Goal: Task Accomplishment & Management: Manage account settings

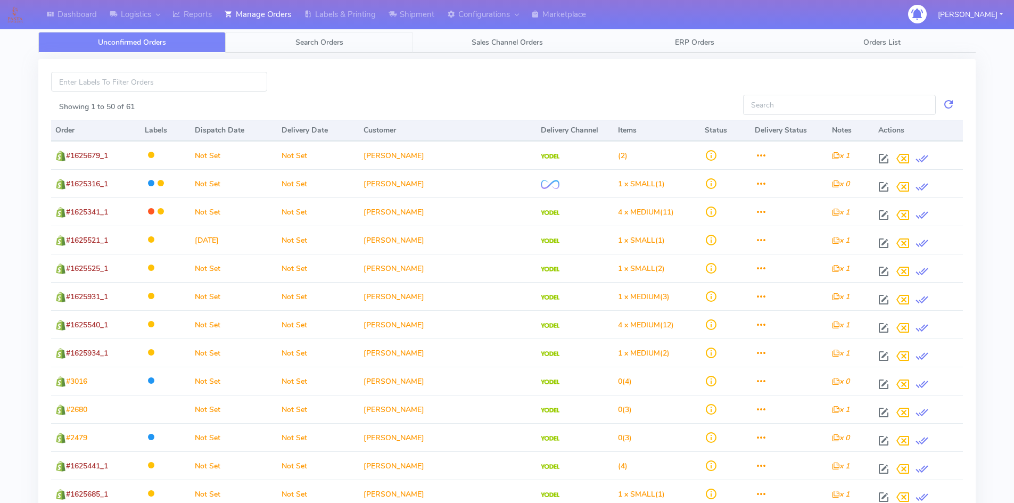
click at [317, 47] on span "Search Orders" at bounding box center [319, 42] width 48 height 10
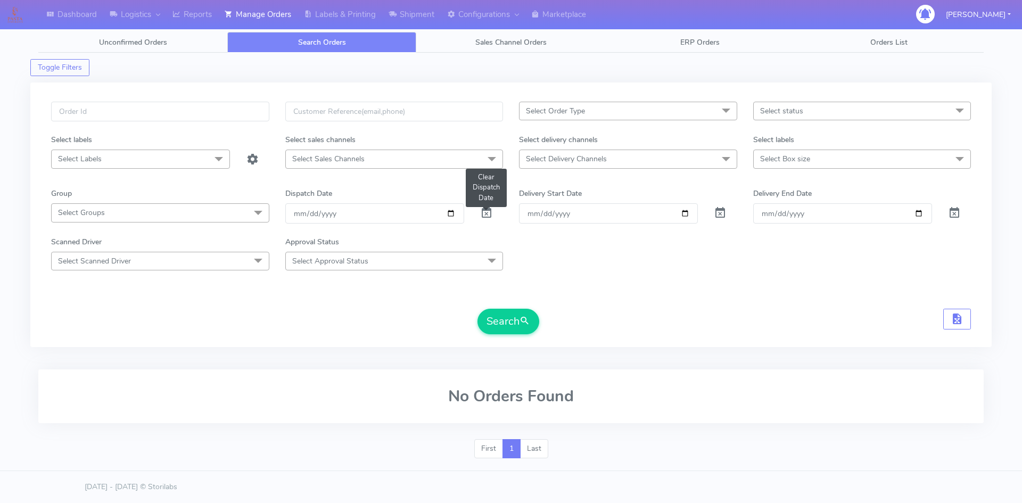
click at [491, 213] on span at bounding box center [486, 215] width 13 height 10
click at [485, 214] on span at bounding box center [486, 215] width 13 height 10
click at [92, 117] on input "text" at bounding box center [160, 112] width 218 height 20
paste input "1620938"
type input "1620938"
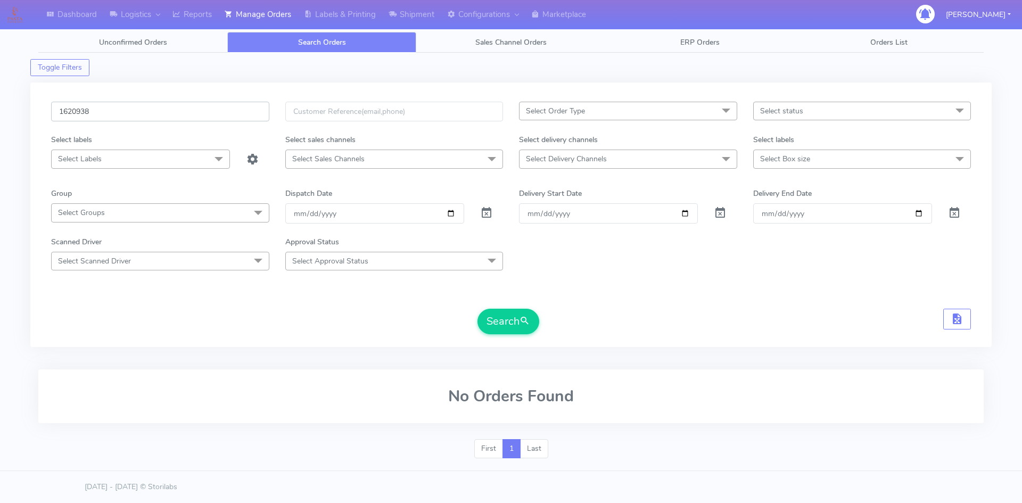
click at [477, 309] on button "Search" at bounding box center [508, 322] width 62 height 26
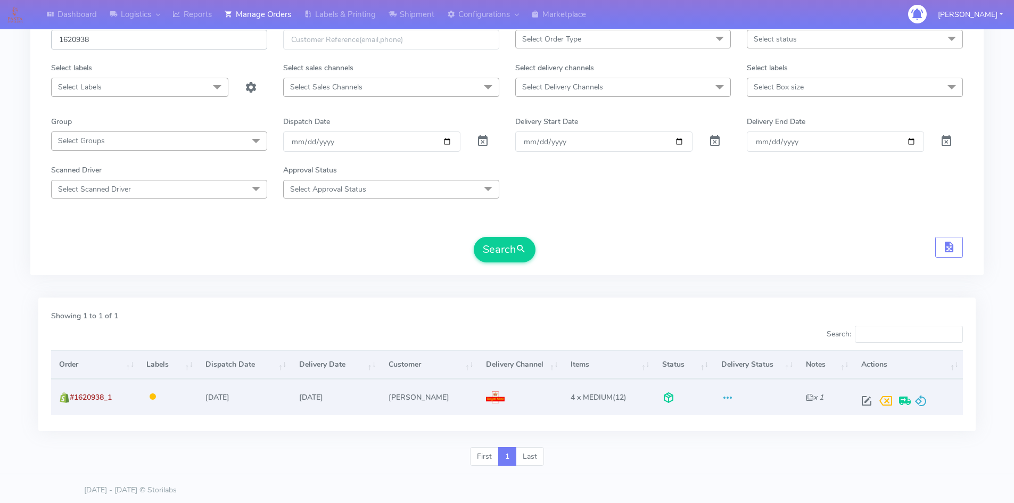
scroll to position [75, 0]
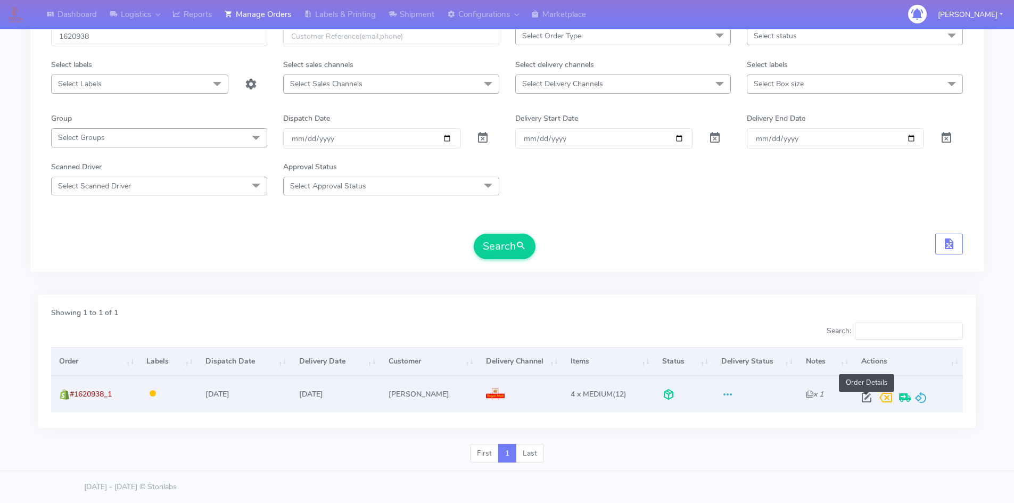
click at [866, 397] on span at bounding box center [866, 400] width 19 height 10
select select "3"
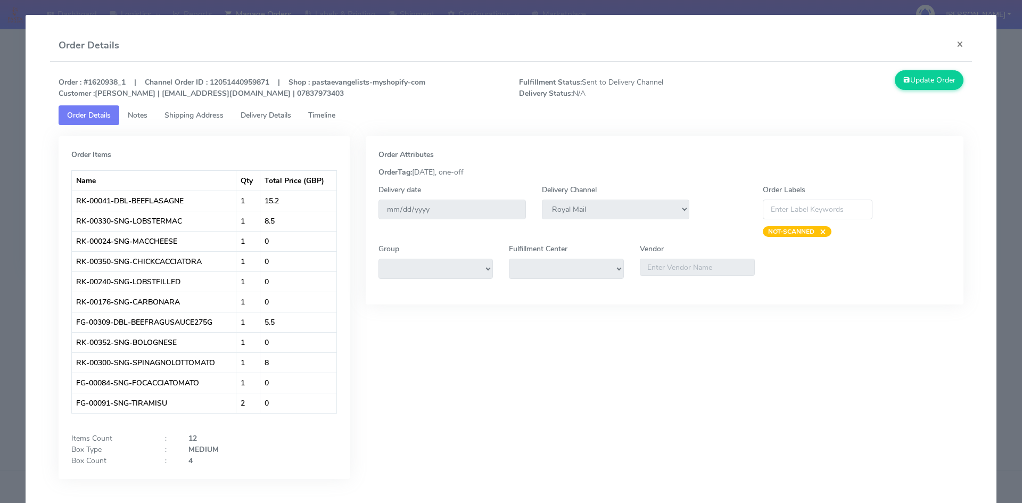
click at [335, 115] on span "Timeline" at bounding box center [321, 115] width 27 height 10
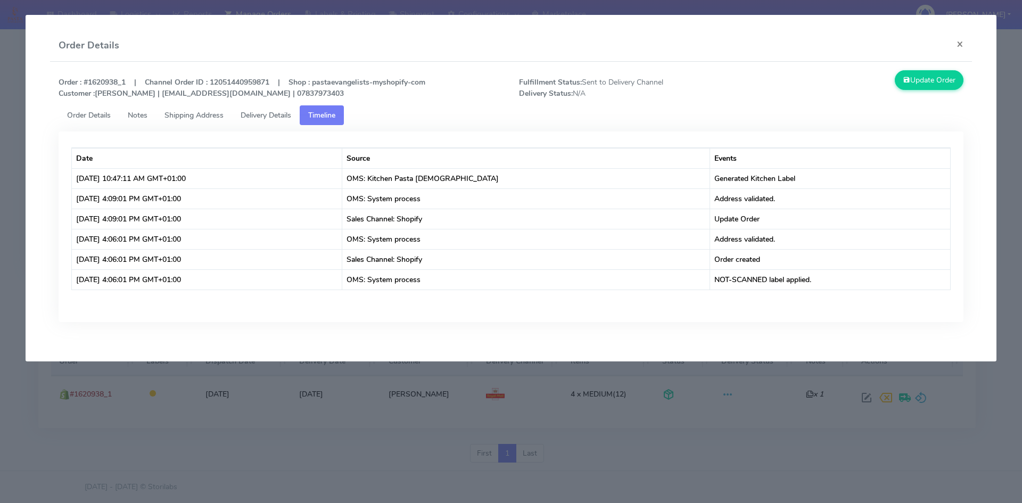
click at [271, 115] on span "Delivery Details" at bounding box center [265, 115] width 51 height 10
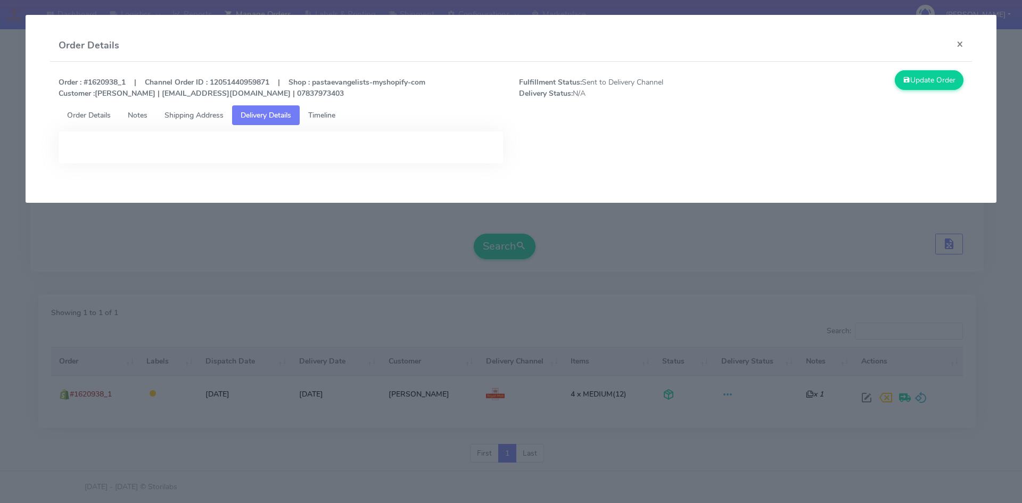
click at [209, 115] on span "Shipping Address" at bounding box center [193, 115] width 59 height 10
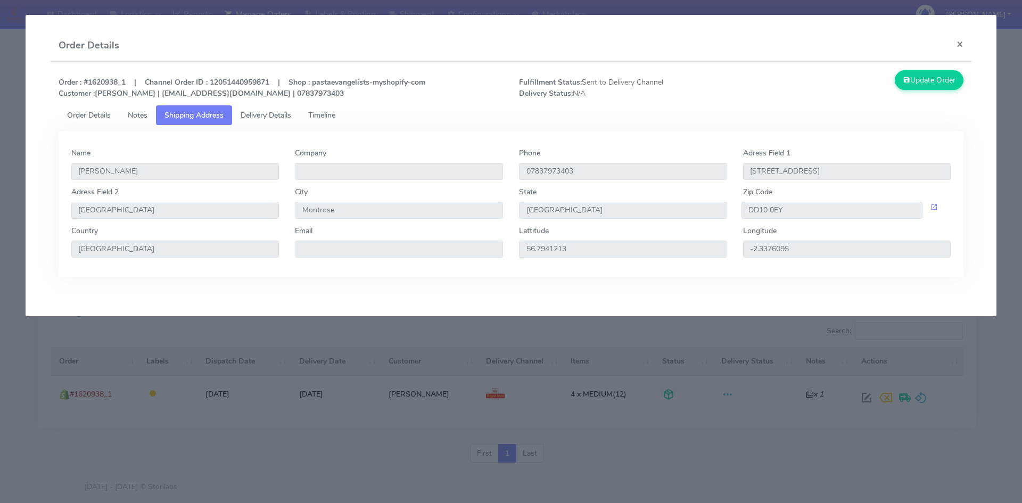
click at [335, 112] on span "Timeline" at bounding box center [321, 115] width 27 height 10
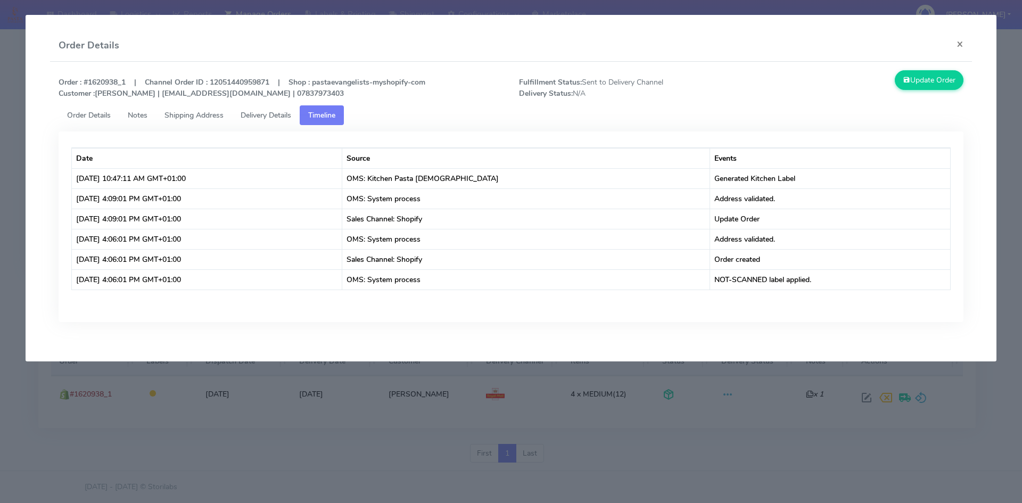
click at [95, 112] on span "Order Details" at bounding box center [89, 115] width 44 height 10
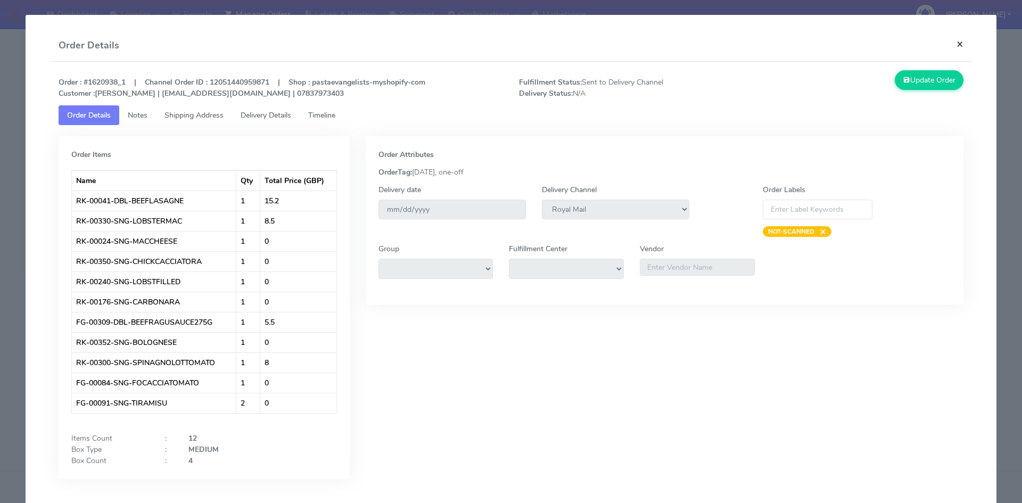
click at [953, 43] on button "×" at bounding box center [960, 44] width 24 height 28
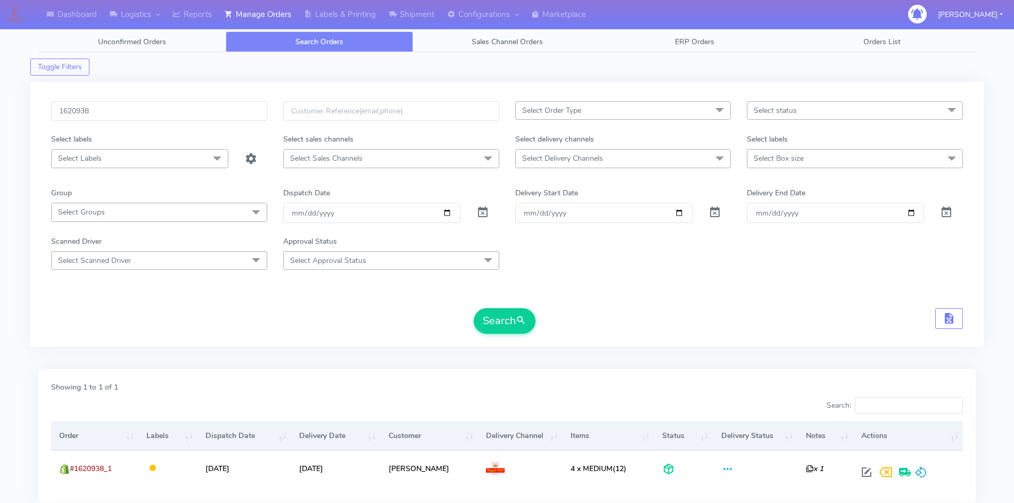
scroll to position [0, 0]
drag, startPoint x: 114, startPoint y: 110, endPoint x: 0, endPoint y: 110, distance: 113.9
click at [0, 110] on div "Dashboard Logistics London Logistics Reports Manage Orders Labels & Printing Sh…" at bounding box center [507, 282] width 1014 height 527
paste input "366"
type input "1623668"
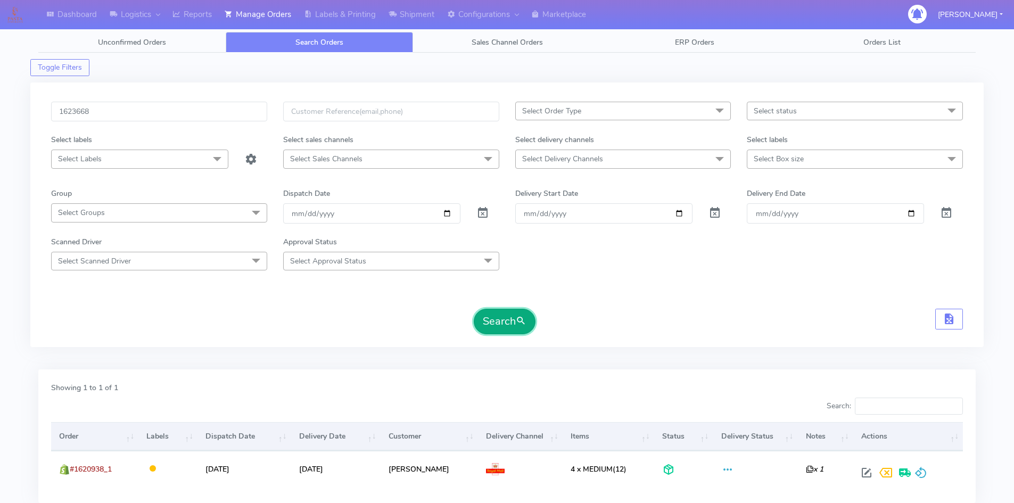
click at [500, 322] on button "Search" at bounding box center [505, 322] width 62 height 26
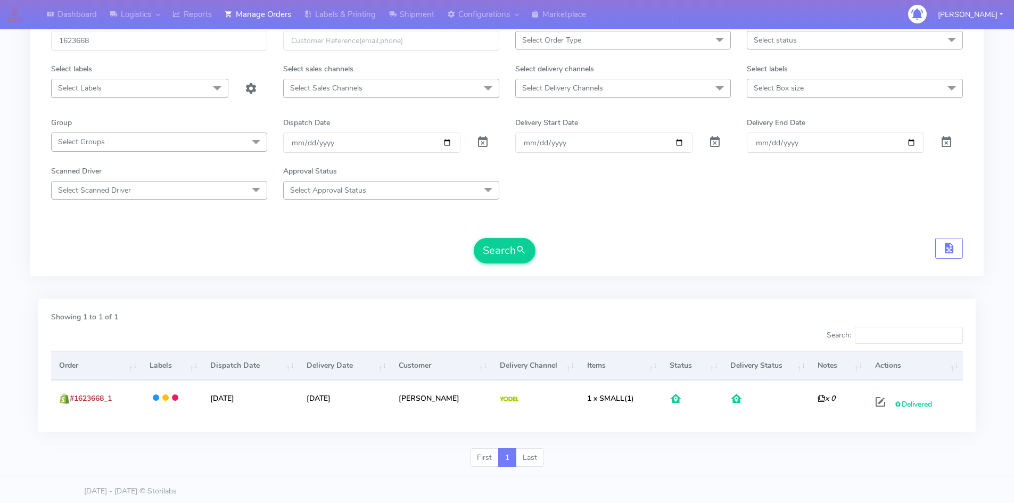
scroll to position [75, 0]
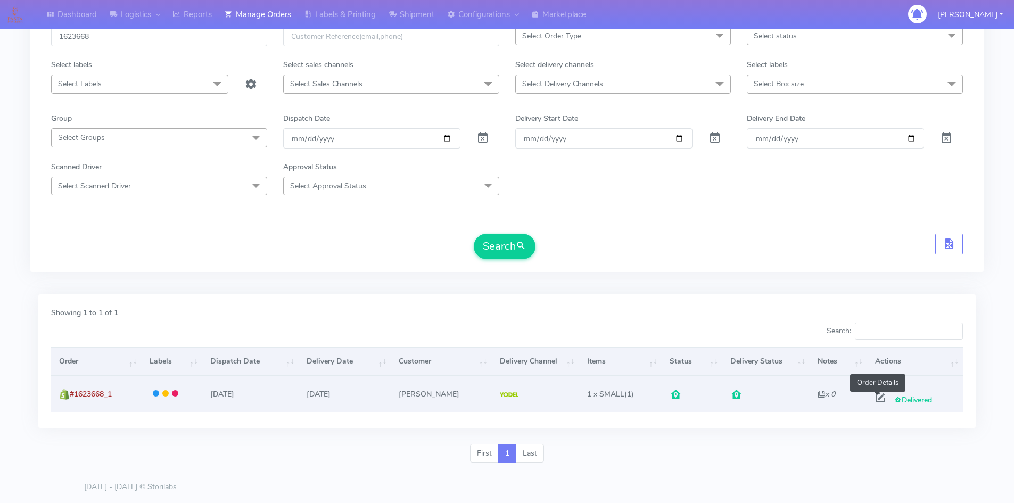
click at [879, 398] on span at bounding box center [879, 400] width 19 height 10
select select "5"
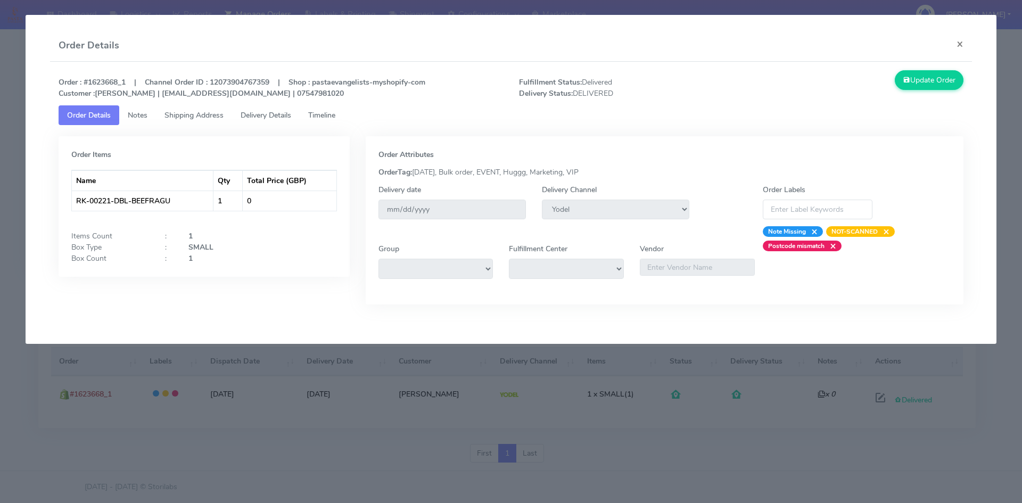
click at [327, 117] on span "Timeline" at bounding box center [321, 115] width 27 height 10
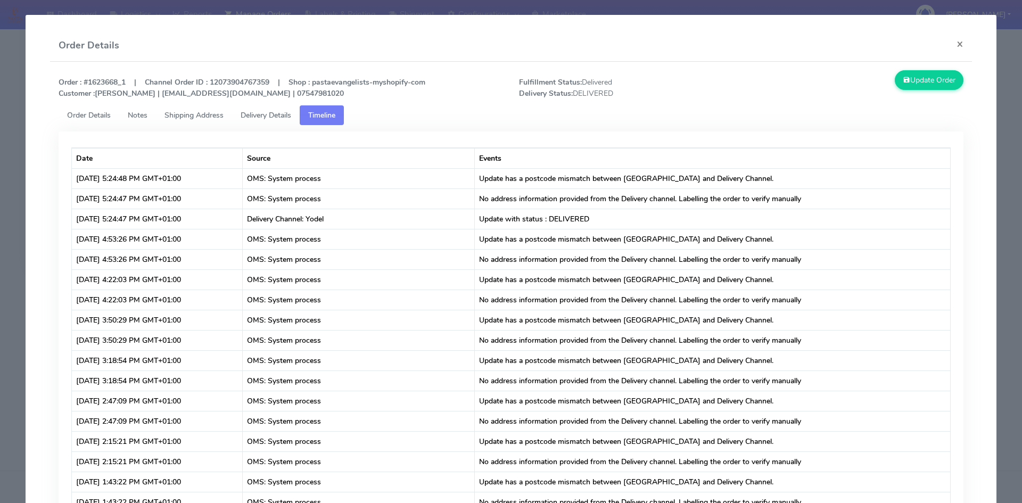
click at [269, 115] on span "Delivery Details" at bounding box center [265, 115] width 51 height 10
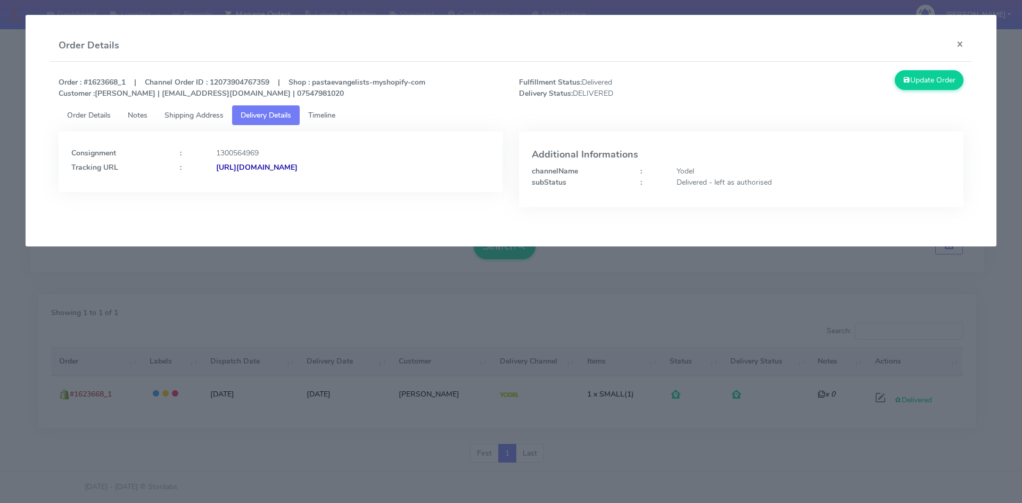
drag, startPoint x: 426, startPoint y: 165, endPoint x: 332, endPoint y: 168, distance: 94.2
click at [332, 168] on div "[URL][DOMAIN_NAME]" at bounding box center [353, 167] width 290 height 11
click at [958, 46] on button "×" at bounding box center [960, 44] width 24 height 28
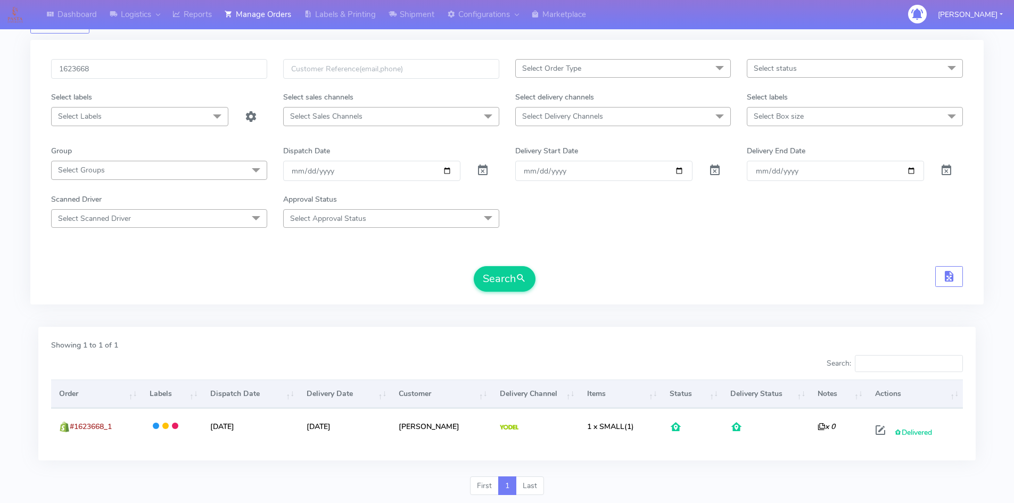
scroll to position [0, 0]
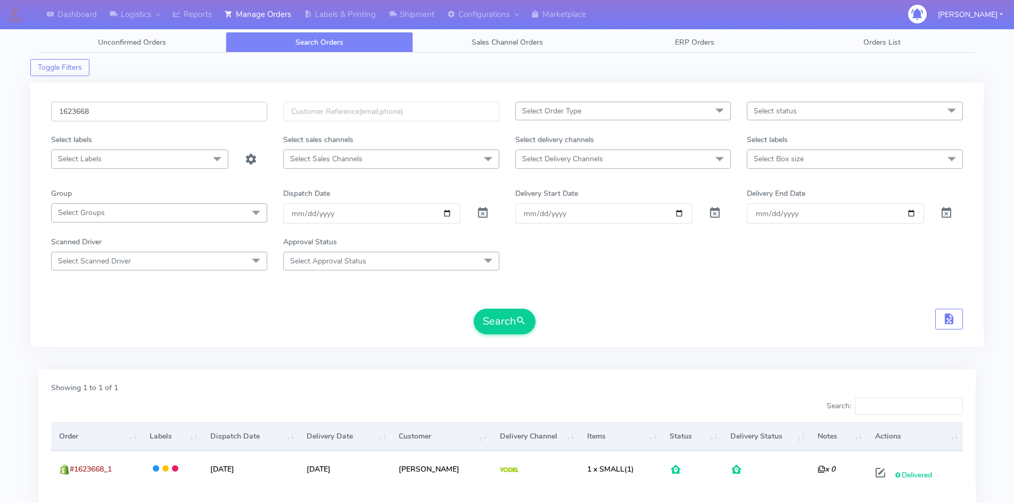
drag, startPoint x: 112, startPoint y: 110, endPoint x: 21, endPoint y: 112, distance: 91.5
click at [24, 113] on div "Dashboard Logistics London Logistics Reports Manage Orders Labels & Printing Sh…" at bounding box center [507, 282] width 1014 height 527
paste input "19704"
type input "1619704"
click at [493, 315] on button "Search" at bounding box center [505, 322] width 62 height 26
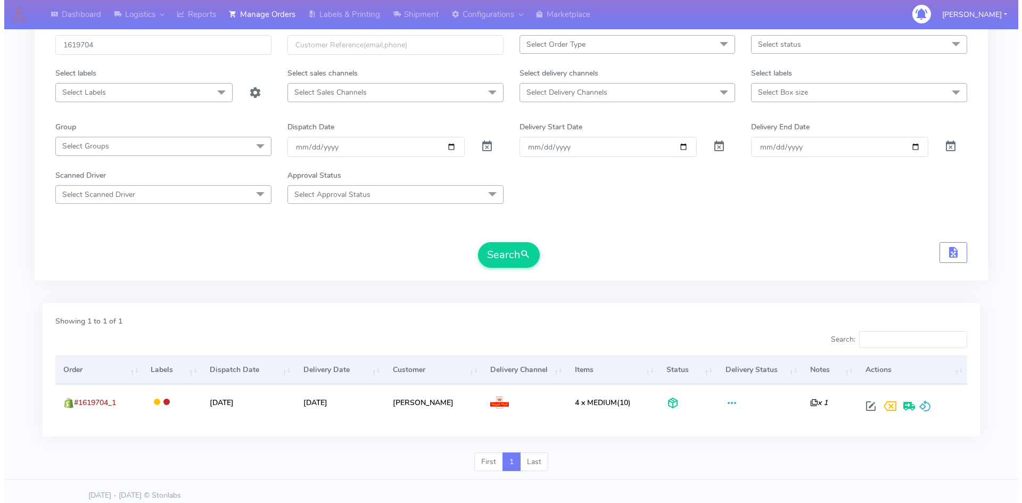
scroll to position [75, 0]
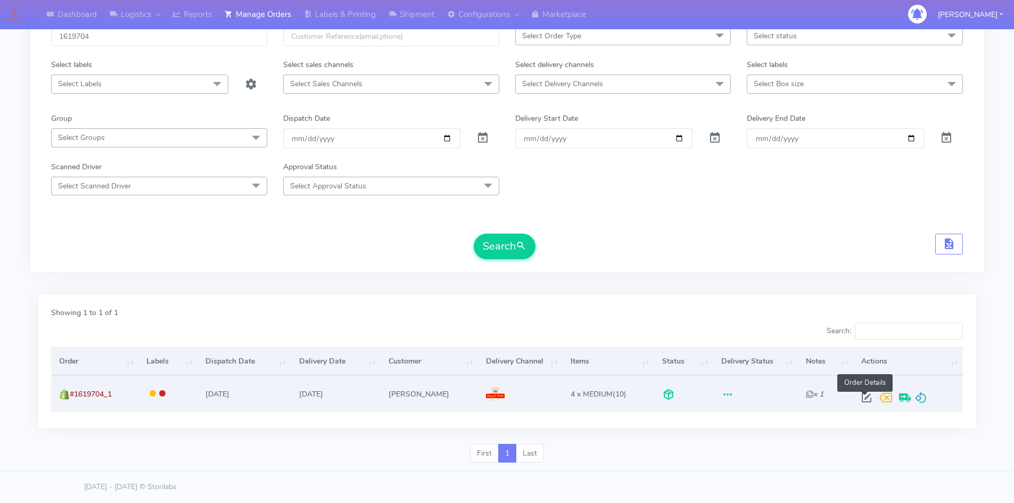
click at [865, 397] on span at bounding box center [866, 400] width 19 height 10
select select "3"
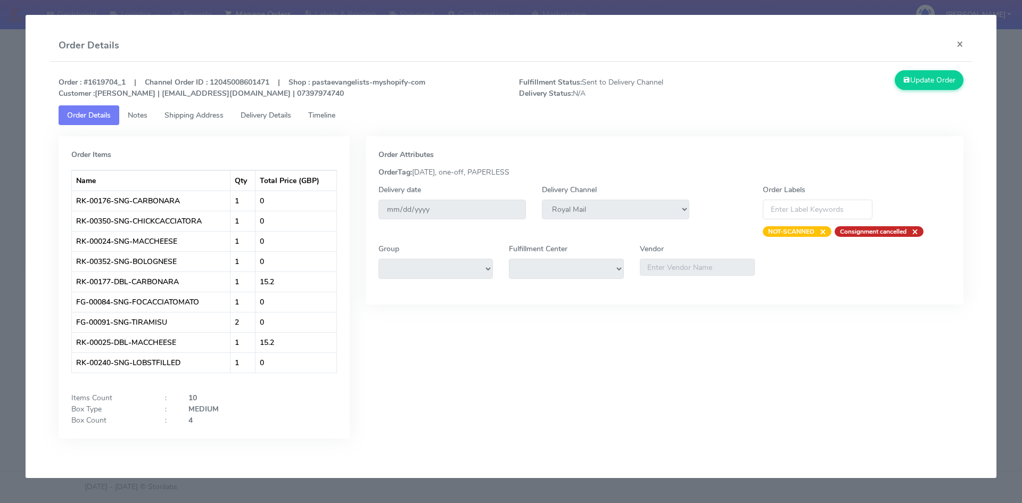
click at [143, 114] on span "Notes" at bounding box center [138, 115] width 20 height 10
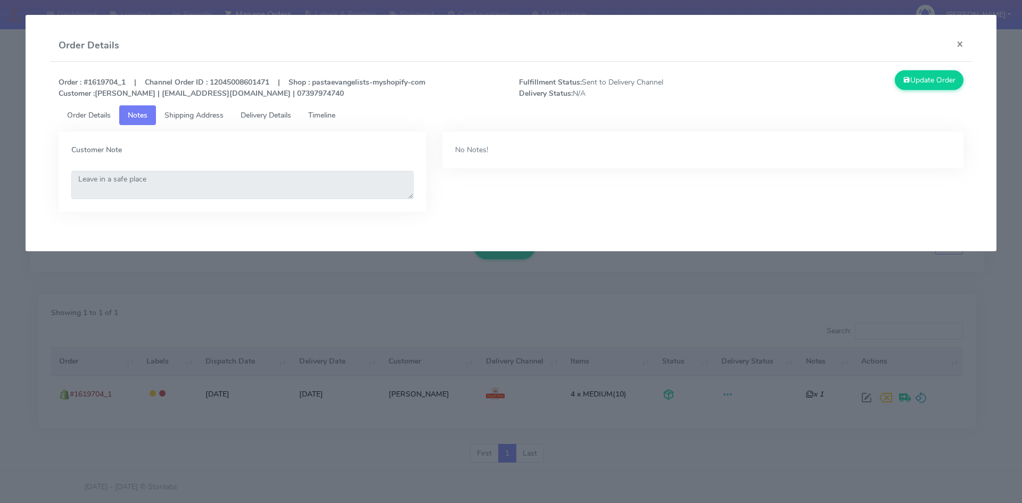
click at [186, 114] on span "Shipping Address" at bounding box center [193, 115] width 59 height 10
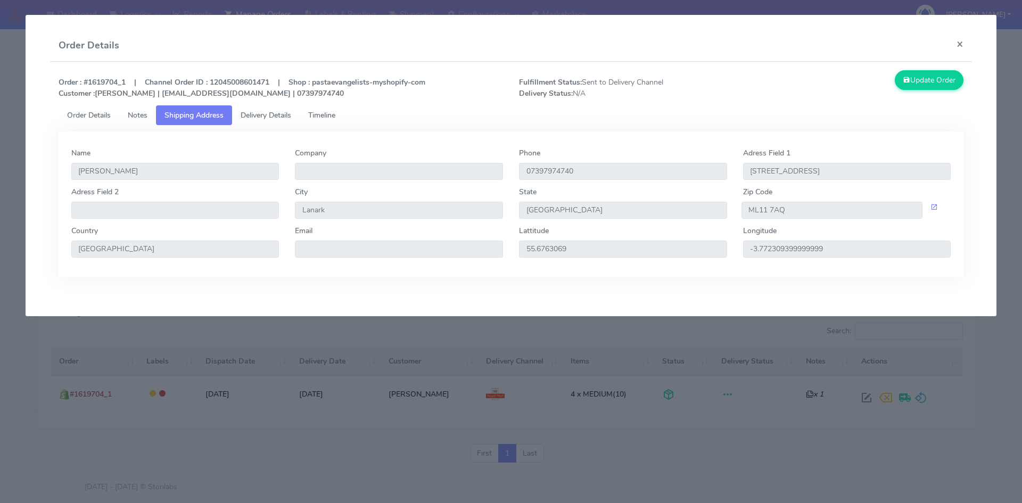
click at [261, 113] on span "Delivery Details" at bounding box center [265, 115] width 51 height 10
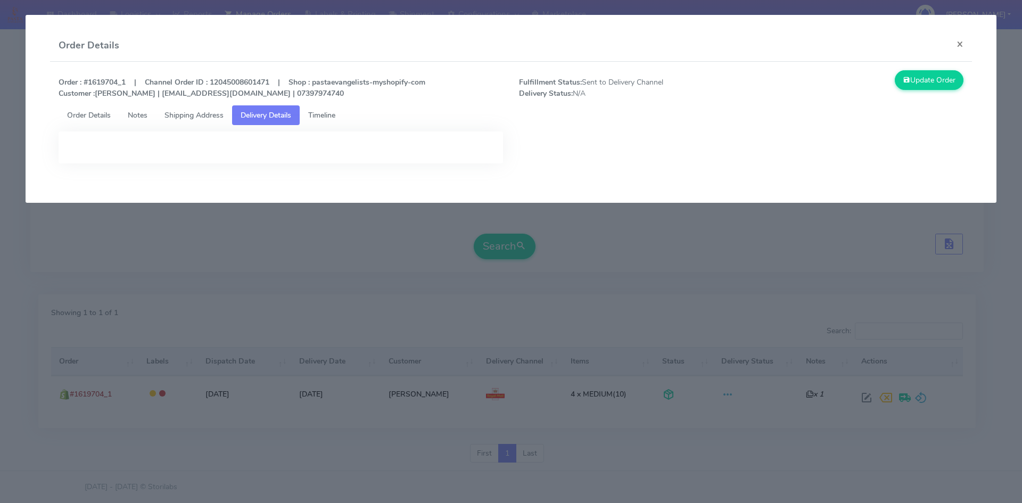
click at [328, 111] on span "Timeline" at bounding box center [321, 115] width 27 height 10
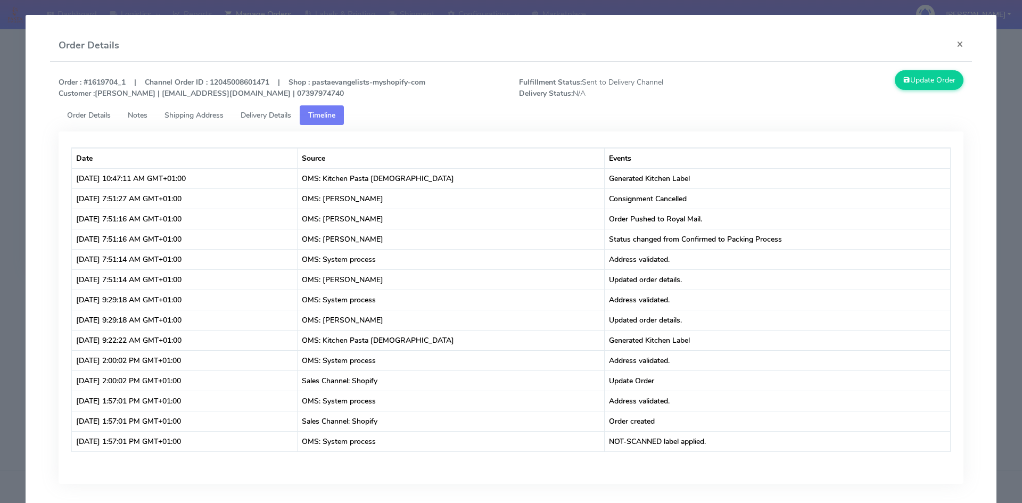
click at [99, 113] on span "Order Details" at bounding box center [89, 115] width 44 height 10
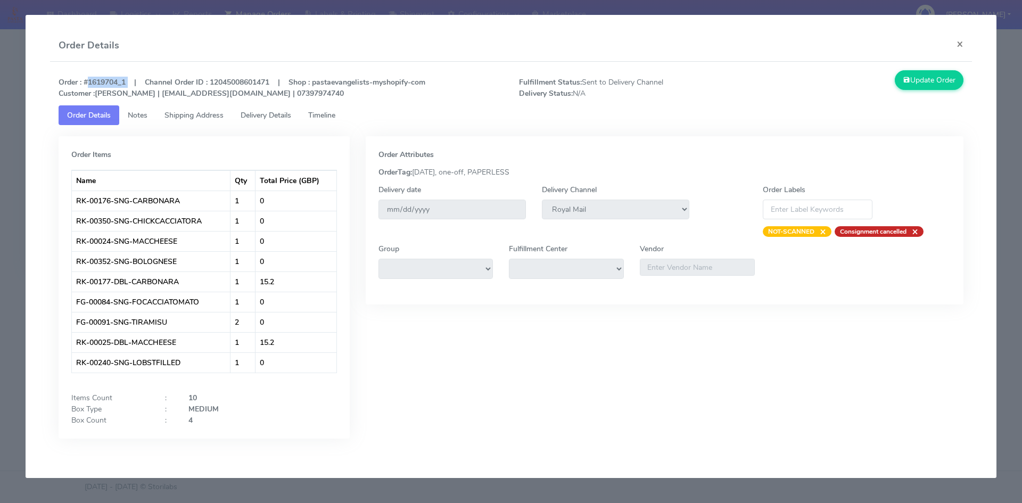
drag, startPoint x: 129, startPoint y: 82, endPoint x: 446, endPoint y: 56, distance: 318.7
click at [86, 82] on strong "Order : #1619704_1 | Channel Order ID : 12045008601471 | Shop : pastaevangelist…" at bounding box center [242, 87] width 367 height 21
copy strong "#1619704_1"
click at [130, 82] on strong "Order : #1619704_1 | Channel Order ID : 12045008601471 | Shop : pastaevangelist…" at bounding box center [242, 87] width 367 height 21
drag, startPoint x: 121, startPoint y: 82, endPoint x: 89, endPoint y: 86, distance: 32.2
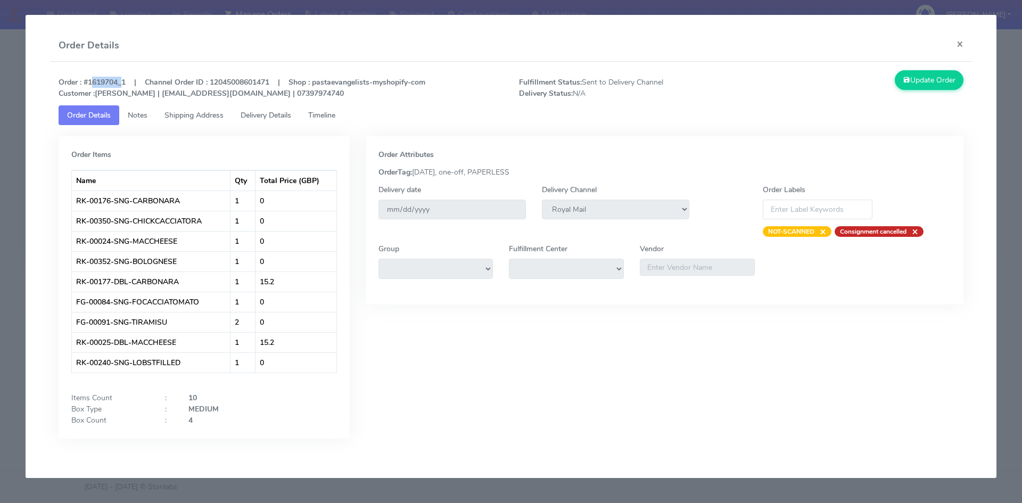
click at [89, 86] on strong "Order : #1619704_1 | Channel Order ID : 12045008601471 | Shop : pastaevangelist…" at bounding box center [242, 87] width 367 height 21
copy strong "1619704"
